Goal: Task Accomplishment & Management: Manage account settings

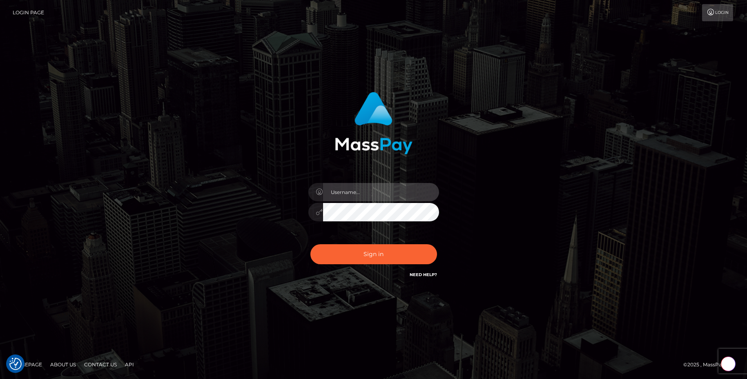
type input "egblue"
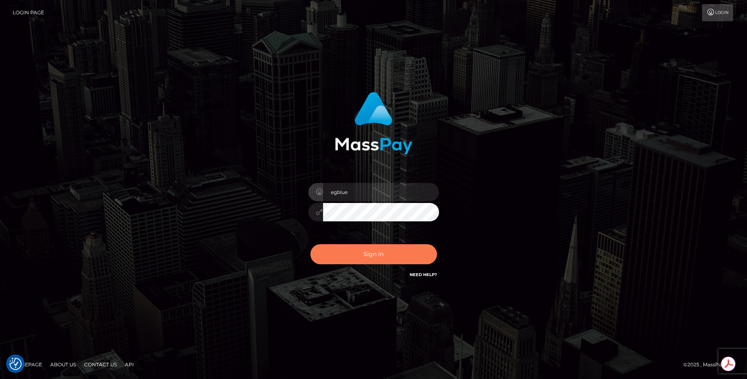
click at [378, 252] on button "Sign in" at bounding box center [373, 254] width 127 height 20
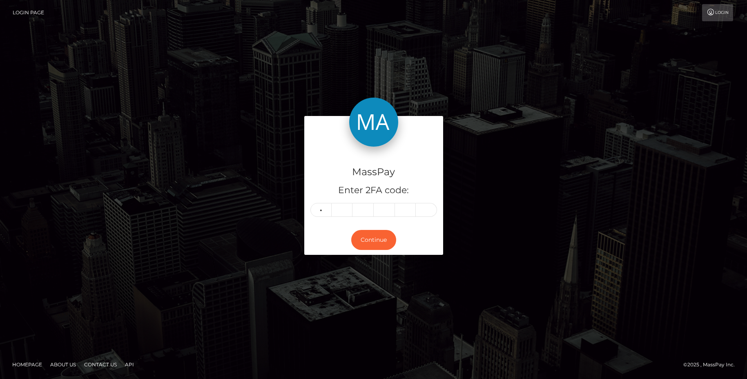
type input "2"
type input "8"
type input "7"
type input "4"
type input "1"
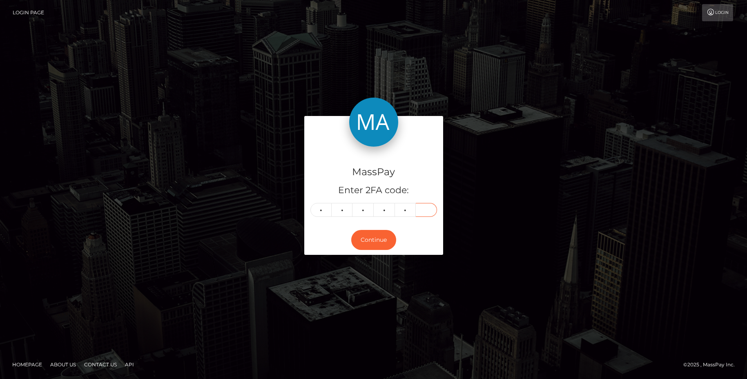
type input "2"
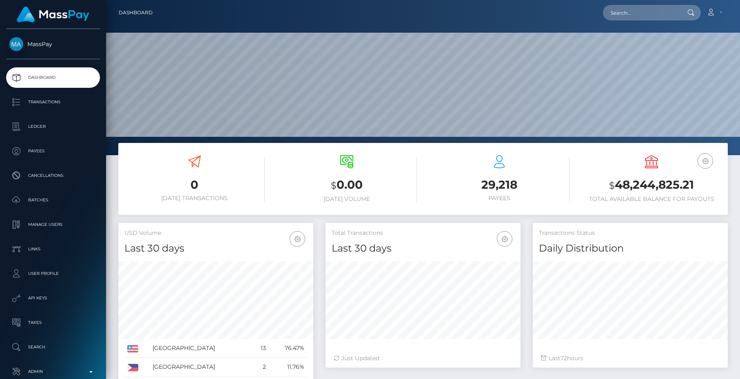
scroll to position [145, 195]
click at [449, 205] on div "29,218 Payees" at bounding box center [499, 179] width 140 height 61
click at [73, 362] on link "Admin" at bounding box center [53, 371] width 94 height 20
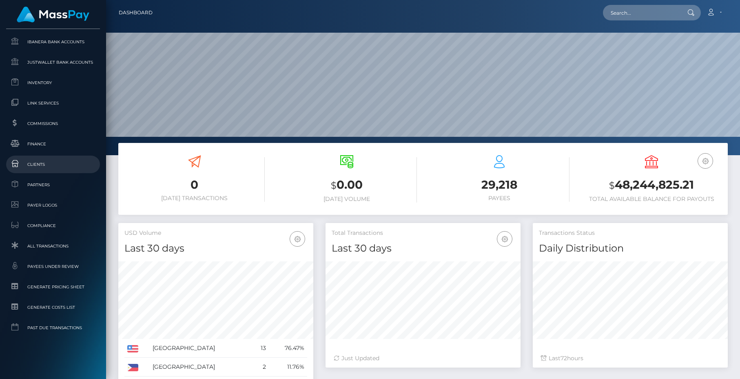
click at [44, 168] on span "Clients" at bounding box center [52, 164] width 87 height 9
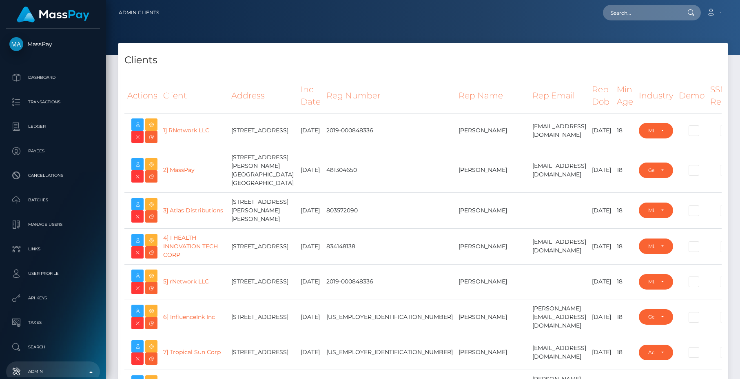
select select "223"
type input "egblue"
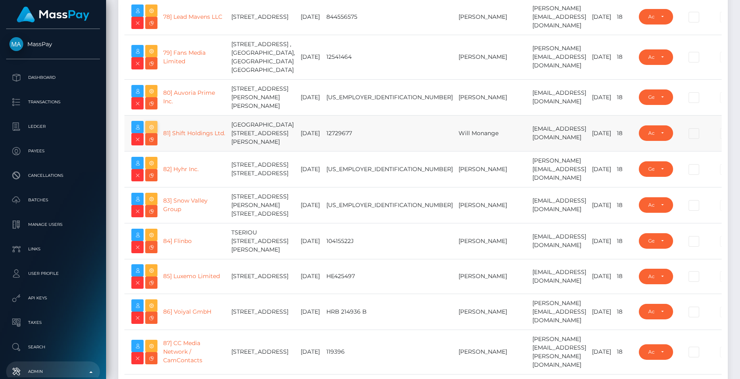
click at [152, 132] on icon at bounding box center [152, 127] width 10 height 10
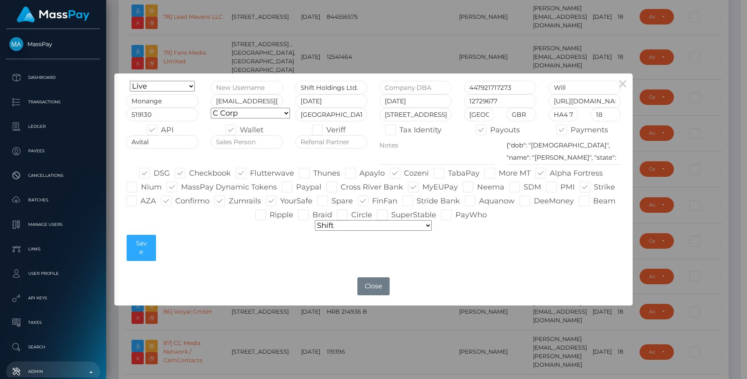
click at [423, 213] on label "SuperStable" at bounding box center [406, 214] width 59 height 11
click at [396, 213] on input "SuperStable" at bounding box center [393, 211] width 5 height 5
checkbox input "true"
click at [142, 246] on button "Save" at bounding box center [141, 248] width 29 height 26
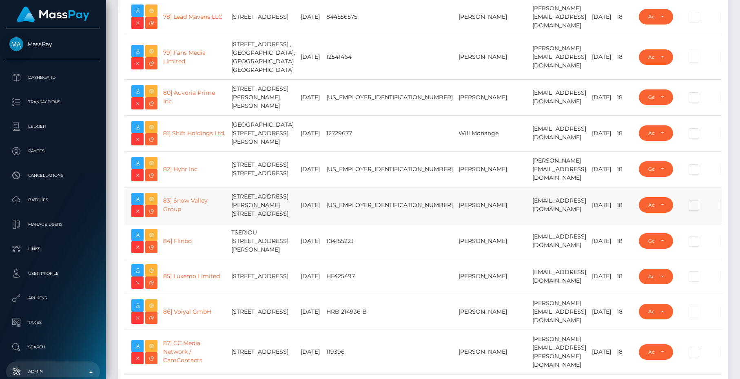
click at [336, 223] on td "[US_EMPLOYER_IDENTIFICATION_NUMBER]" at bounding box center [390, 205] width 132 height 36
click at [456, 151] on td "Will Monange" at bounding box center [493, 133] width 74 height 36
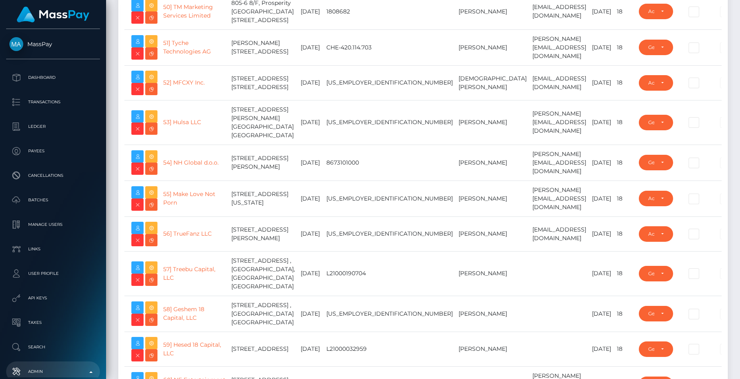
scroll to position [1680, 0]
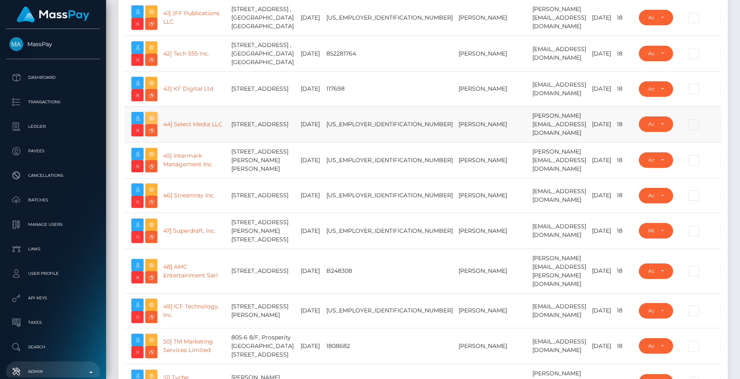
click at [153, 123] on icon at bounding box center [152, 118] width 10 height 10
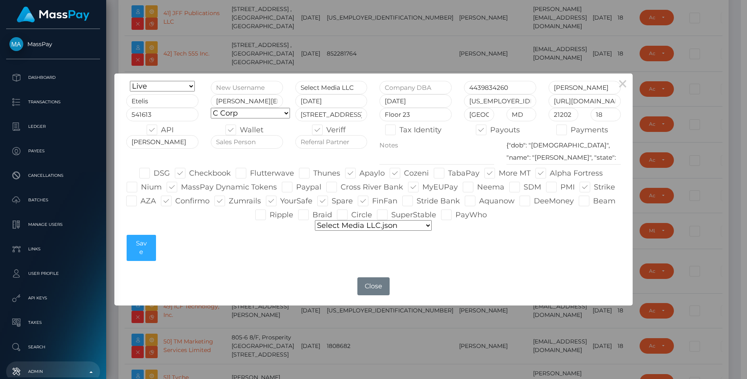
click at [415, 212] on label "SuperStable" at bounding box center [406, 214] width 59 height 11
click at [396, 212] on input "SuperStable" at bounding box center [393, 211] width 5 height 5
checkbox input "true"
click at [140, 240] on button "Save" at bounding box center [141, 248] width 29 height 26
